Goal: Check status: Check status

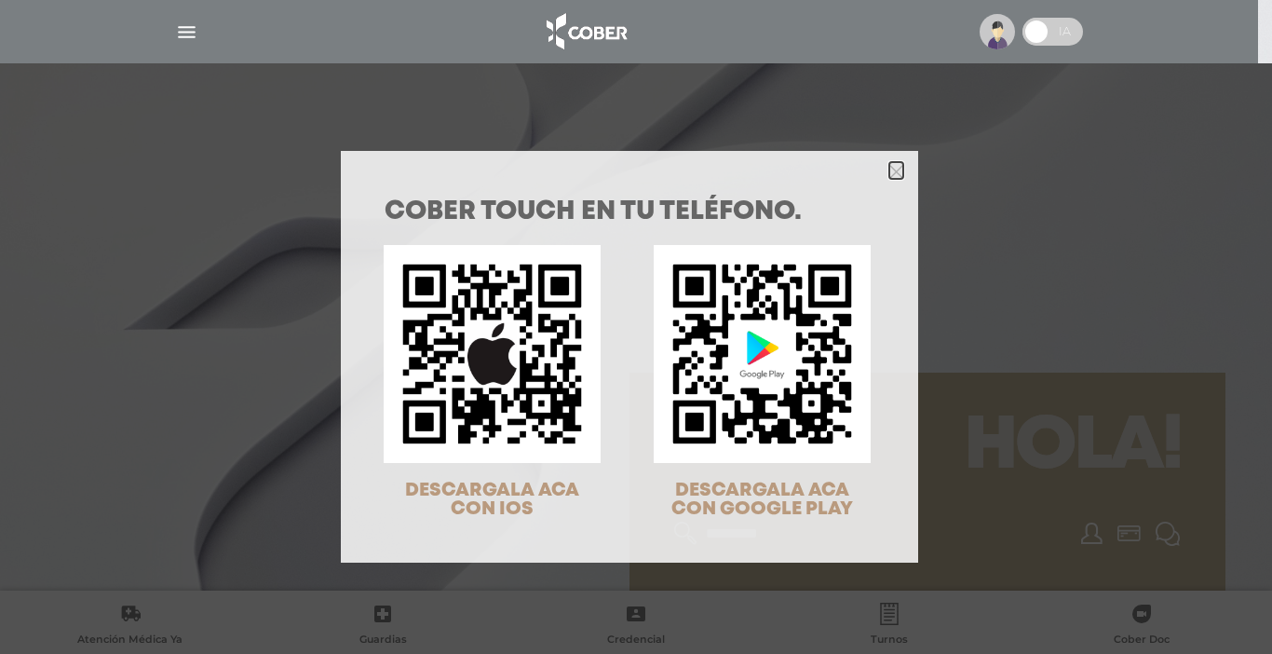
click at [890, 171] on icon "Close" at bounding box center [896, 172] width 14 height 14
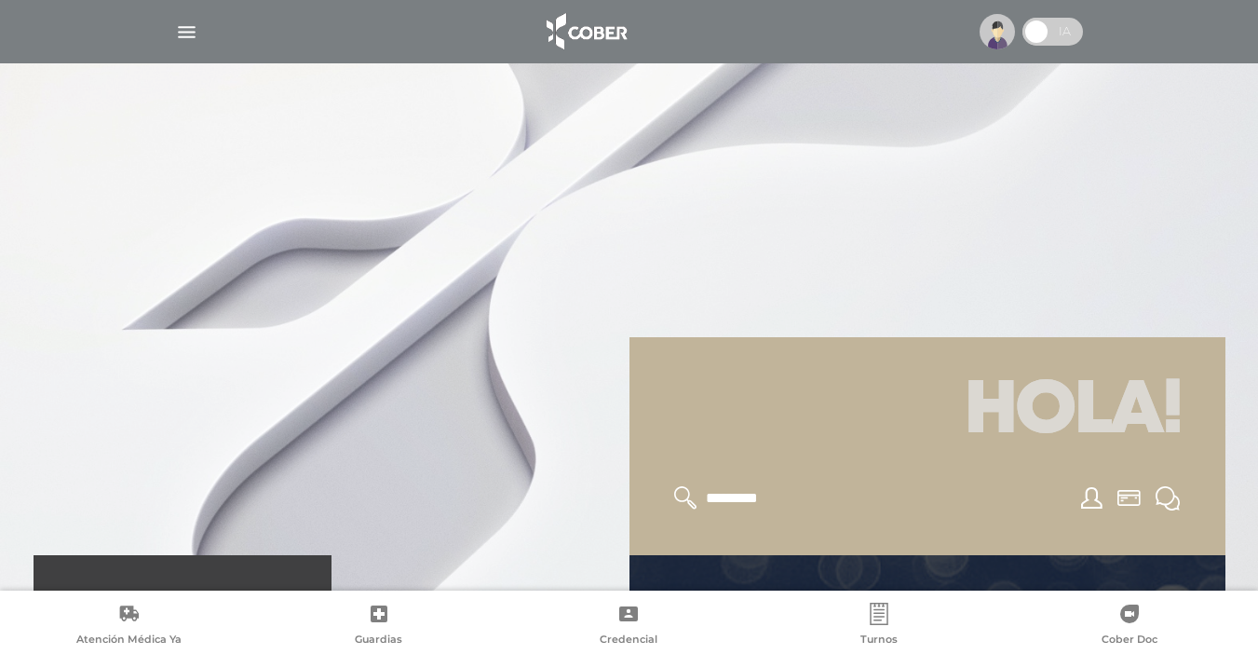
scroll to position [572, 0]
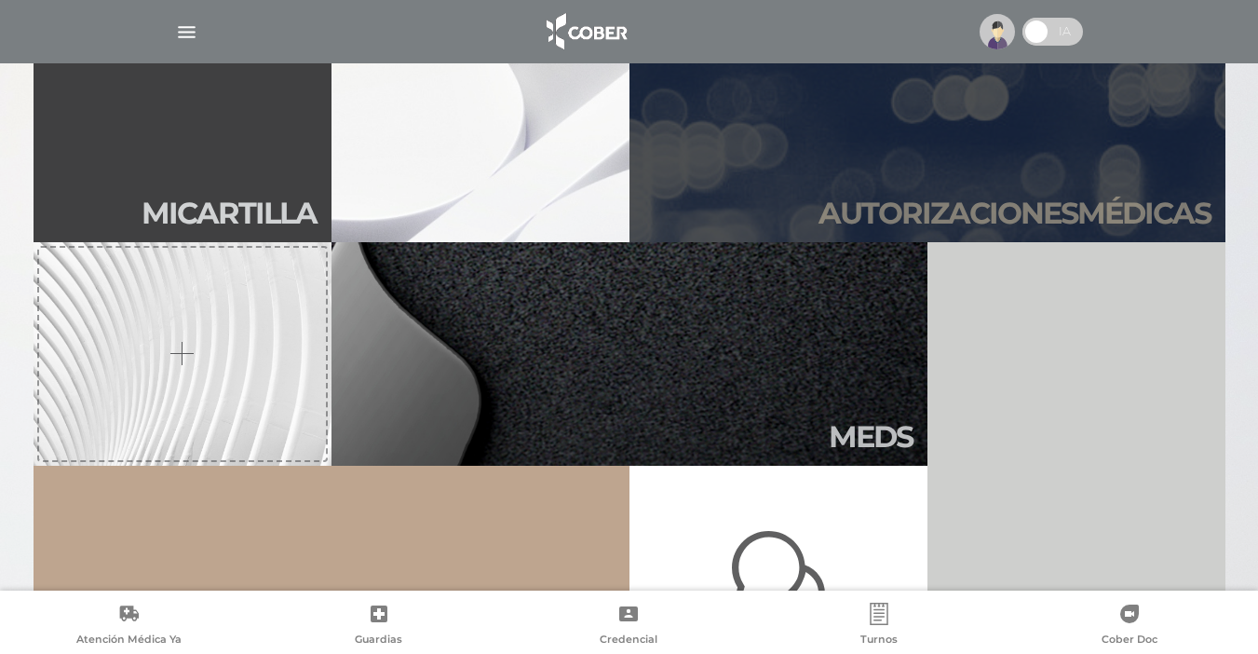
click at [1053, 212] on h2 "Autori zaciones médicas" at bounding box center [1014, 213] width 392 height 35
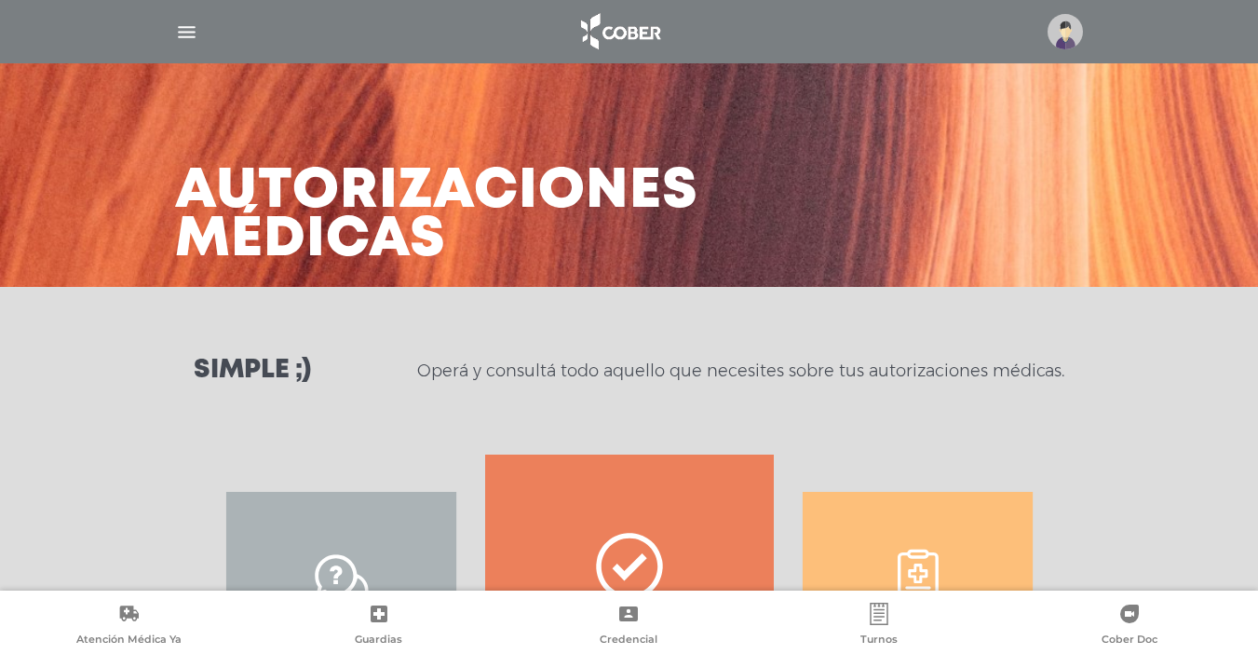
scroll to position [281, 0]
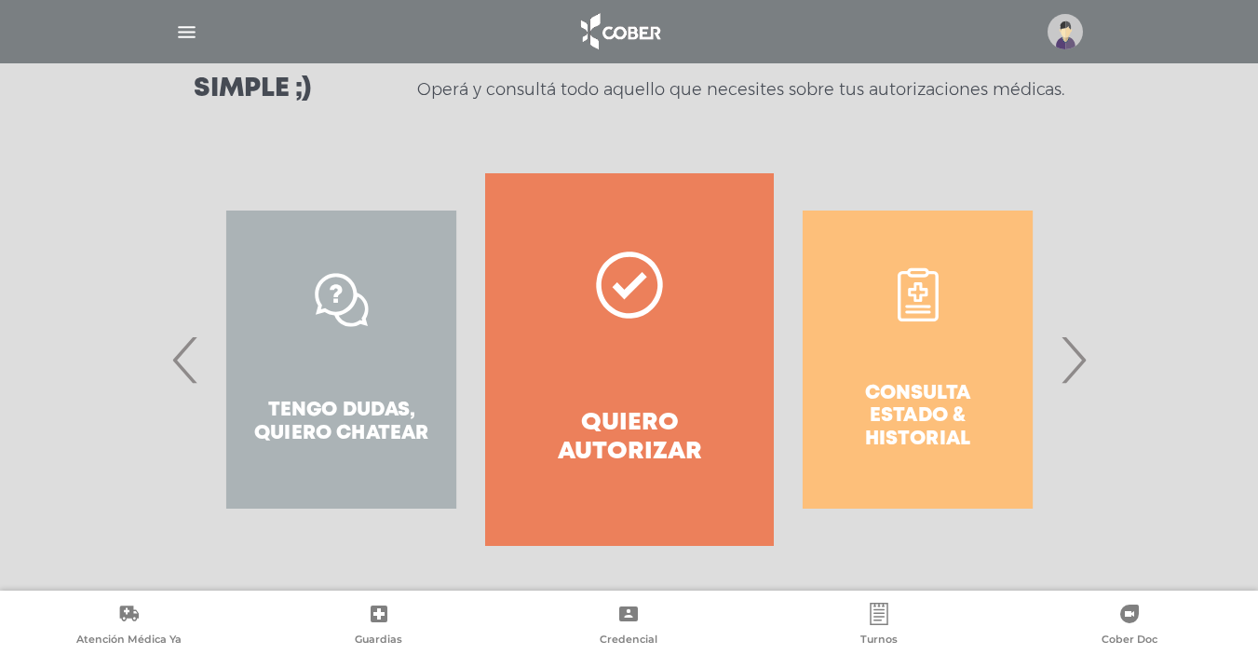
click at [1083, 356] on span "›" at bounding box center [1073, 359] width 36 height 101
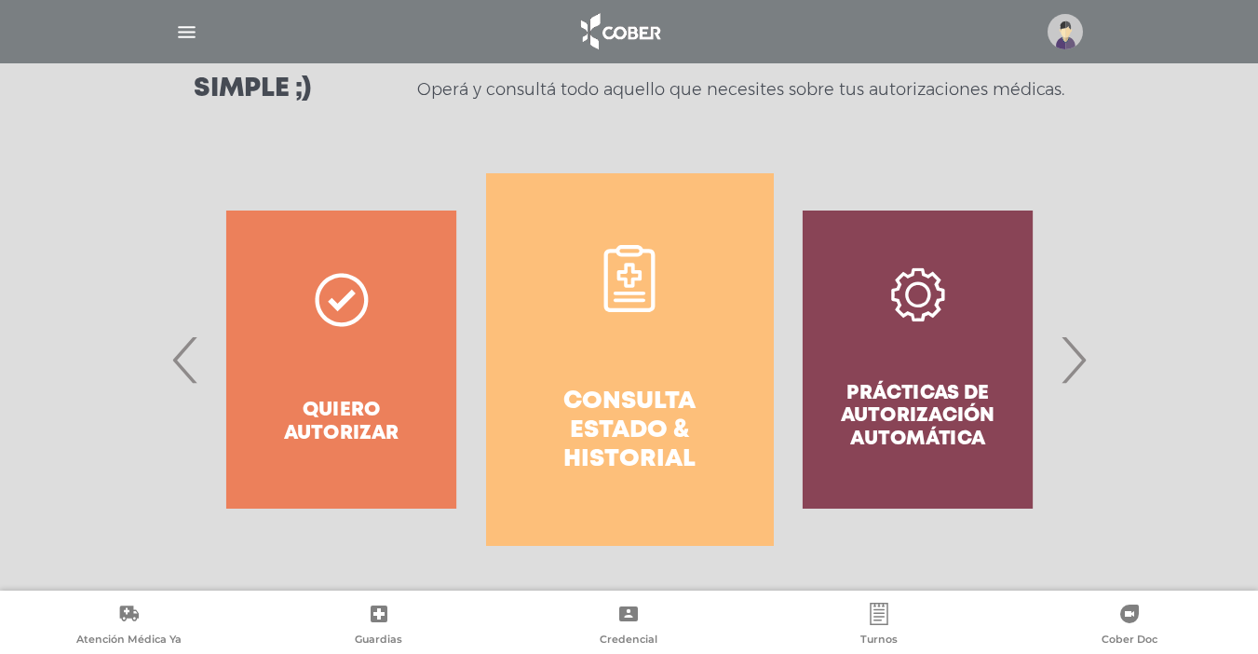
click at [632, 437] on h4 "Consulta estado & historial" at bounding box center [630, 431] width 221 height 88
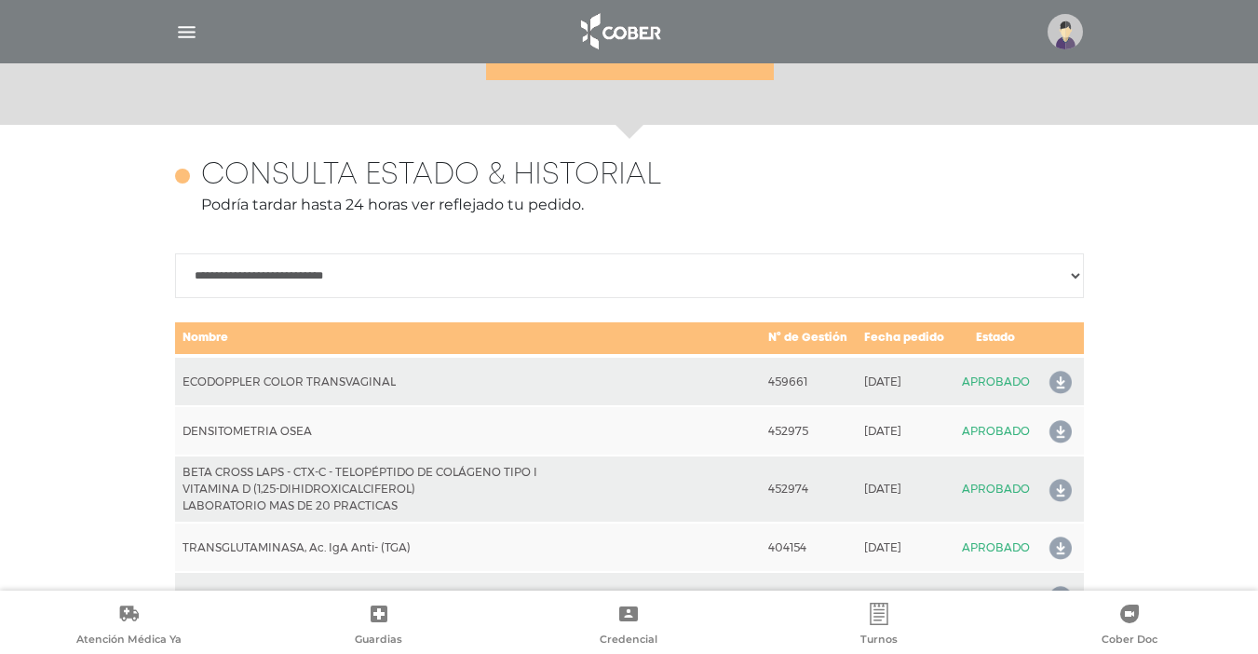
scroll to position [827, 0]
